Goal: Navigation & Orientation: Go to known website

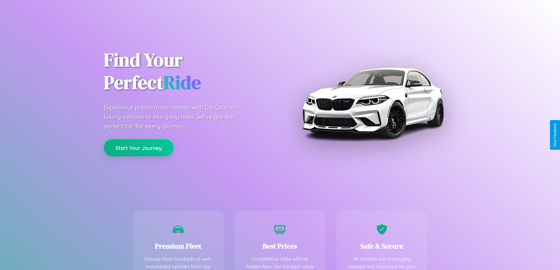
click at [139, 148] on button "Start Your Journey" at bounding box center [139, 147] width 70 height 17
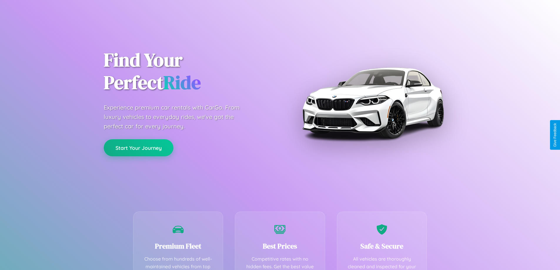
click at [139, 148] on button "Start Your Journey" at bounding box center [139, 147] width 70 height 17
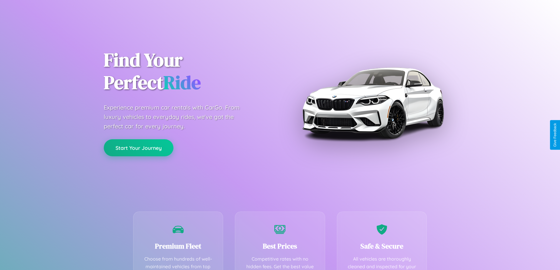
click at [139, 148] on button "Start Your Journey" at bounding box center [139, 147] width 70 height 17
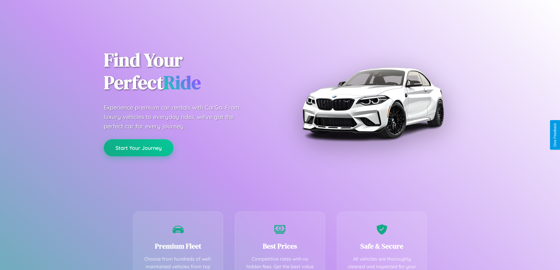
click at [139, 148] on button "Start Your Journey" at bounding box center [139, 147] width 70 height 17
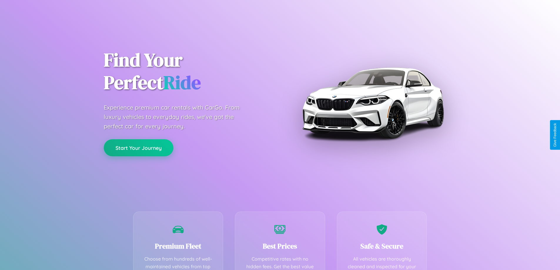
click at [139, 148] on button "Start Your Journey" at bounding box center [139, 147] width 70 height 17
